Goal: Use online tool/utility: Utilize a website feature to perform a specific function

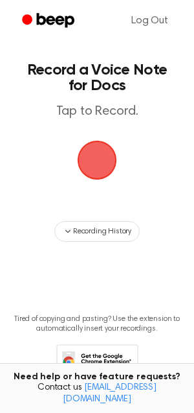
click at [93, 174] on span "button" at bounding box center [97, 160] width 73 height 73
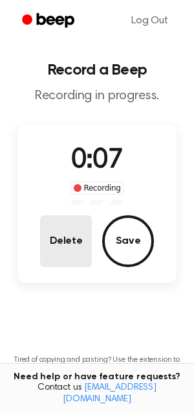
click at [77, 238] on button "Delete" at bounding box center [66, 241] width 52 height 52
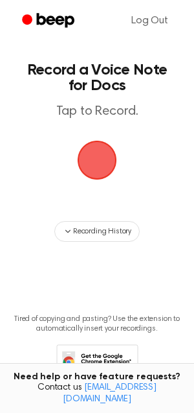
click at [95, 158] on span "button" at bounding box center [97, 159] width 71 height 71
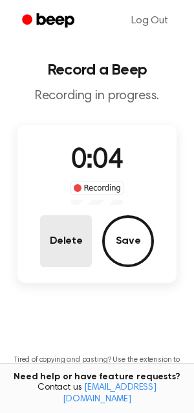
click at [71, 231] on button "Delete" at bounding box center [66, 241] width 52 height 52
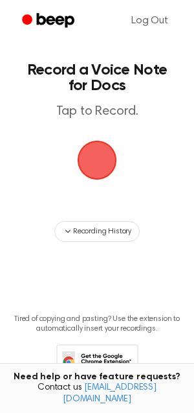
click at [103, 166] on span "button" at bounding box center [97, 160] width 73 height 73
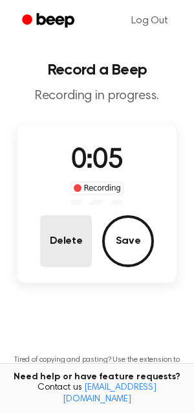
click at [74, 222] on button "Delete" at bounding box center [66, 241] width 52 height 52
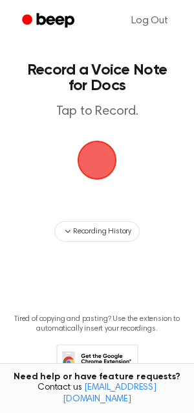
click at [101, 163] on span "button" at bounding box center [97, 160] width 66 height 66
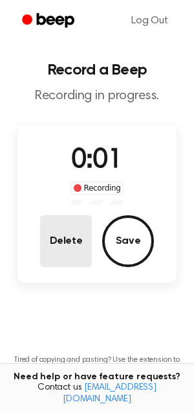
click at [58, 239] on button "Delete" at bounding box center [66, 241] width 52 height 52
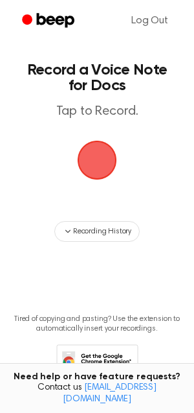
click at [97, 175] on span "button" at bounding box center [97, 160] width 72 height 72
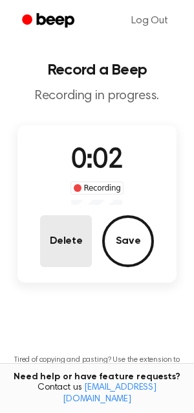
click at [60, 221] on button "Delete" at bounding box center [66, 241] width 52 height 52
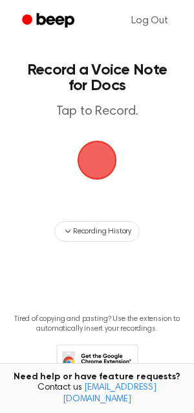
click at [87, 159] on span "button" at bounding box center [96, 159] width 63 height 63
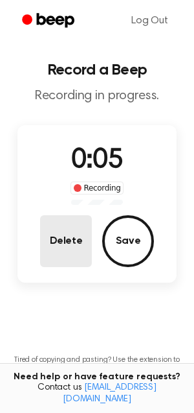
click at [71, 242] on button "Delete" at bounding box center [66, 241] width 52 height 52
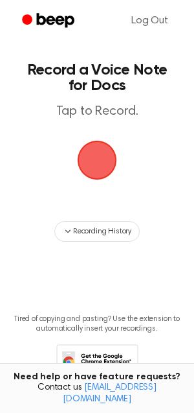
click at [93, 150] on span "button" at bounding box center [97, 160] width 69 height 69
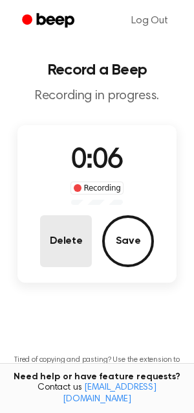
click at [69, 230] on button "Delete" at bounding box center [66, 241] width 52 height 52
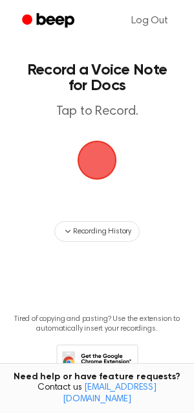
click at [88, 152] on span "button" at bounding box center [97, 160] width 69 height 69
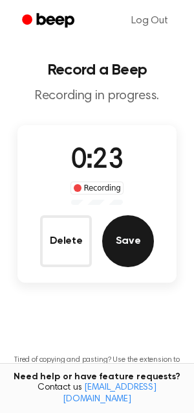
click at [116, 242] on button "Save" at bounding box center [128, 241] width 52 height 52
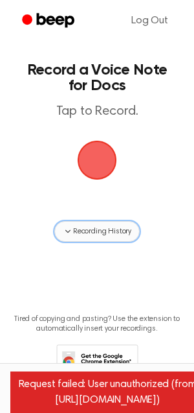
click at [92, 237] on button "Recording History" at bounding box center [97, 231] width 86 height 21
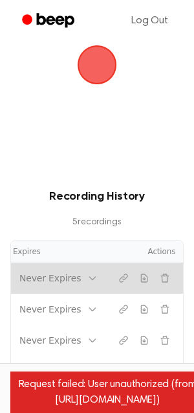
scroll to position [0, 152]
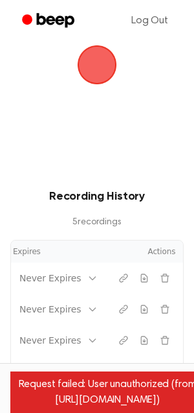
click at [91, 60] on span "button" at bounding box center [97, 64] width 61 height 61
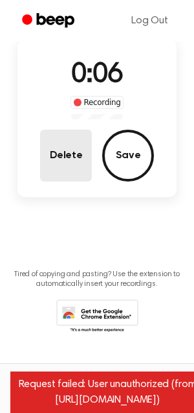
click at [67, 157] on button "Delete" at bounding box center [66, 156] width 52 height 52
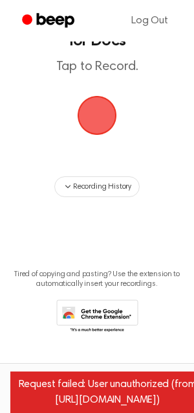
scroll to position [45, 0]
click at [105, 106] on span "button" at bounding box center [97, 115] width 73 height 73
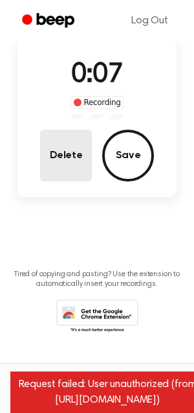
click at [87, 160] on button "Delete" at bounding box center [66, 156] width 52 height 52
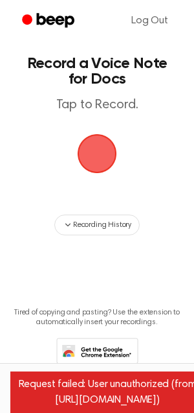
scroll to position [0, 0]
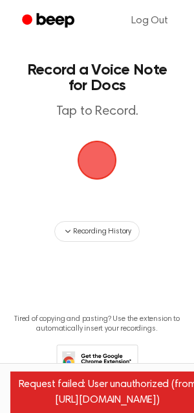
click at [97, 176] on span "button" at bounding box center [97, 159] width 53 height 53
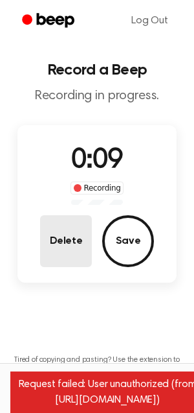
click at [60, 247] on button "Delete" at bounding box center [66, 241] width 52 height 52
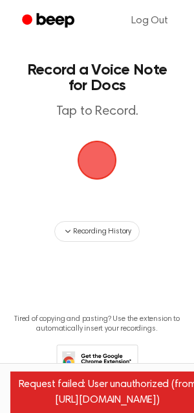
click at [82, 156] on span "button" at bounding box center [97, 160] width 54 height 54
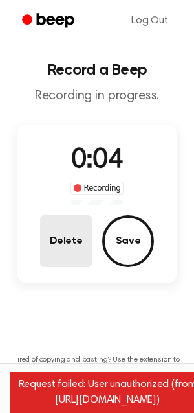
click at [65, 240] on button "Delete" at bounding box center [66, 241] width 52 height 52
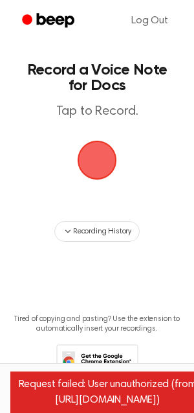
click at [84, 146] on span "button" at bounding box center [97, 160] width 73 height 73
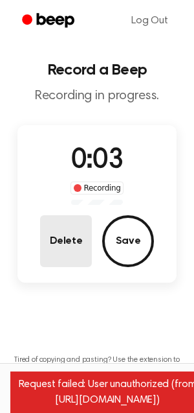
click at [63, 245] on button "Delete" at bounding box center [66, 241] width 52 height 52
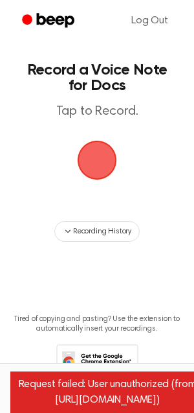
click at [93, 179] on span "button" at bounding box center [97, 160] width 73 height 73
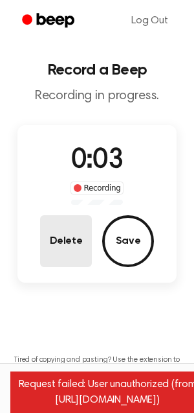
click at [67, 227] on button "Delete" at bounding box center [66, 241] width 52 height 52
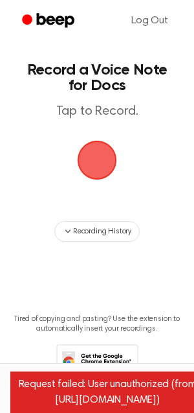
click at [98, 165] on span "button" at bounding box center [98, 161] width 40 height 40
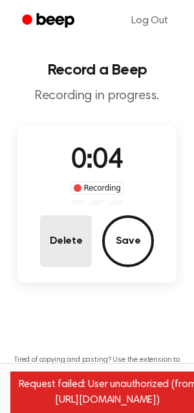
click at [47, 241] on button "Delete" at bounding box center [66, 241] width 52 height 52
